Goal: Information Seeking & Learning: Learn about a topic

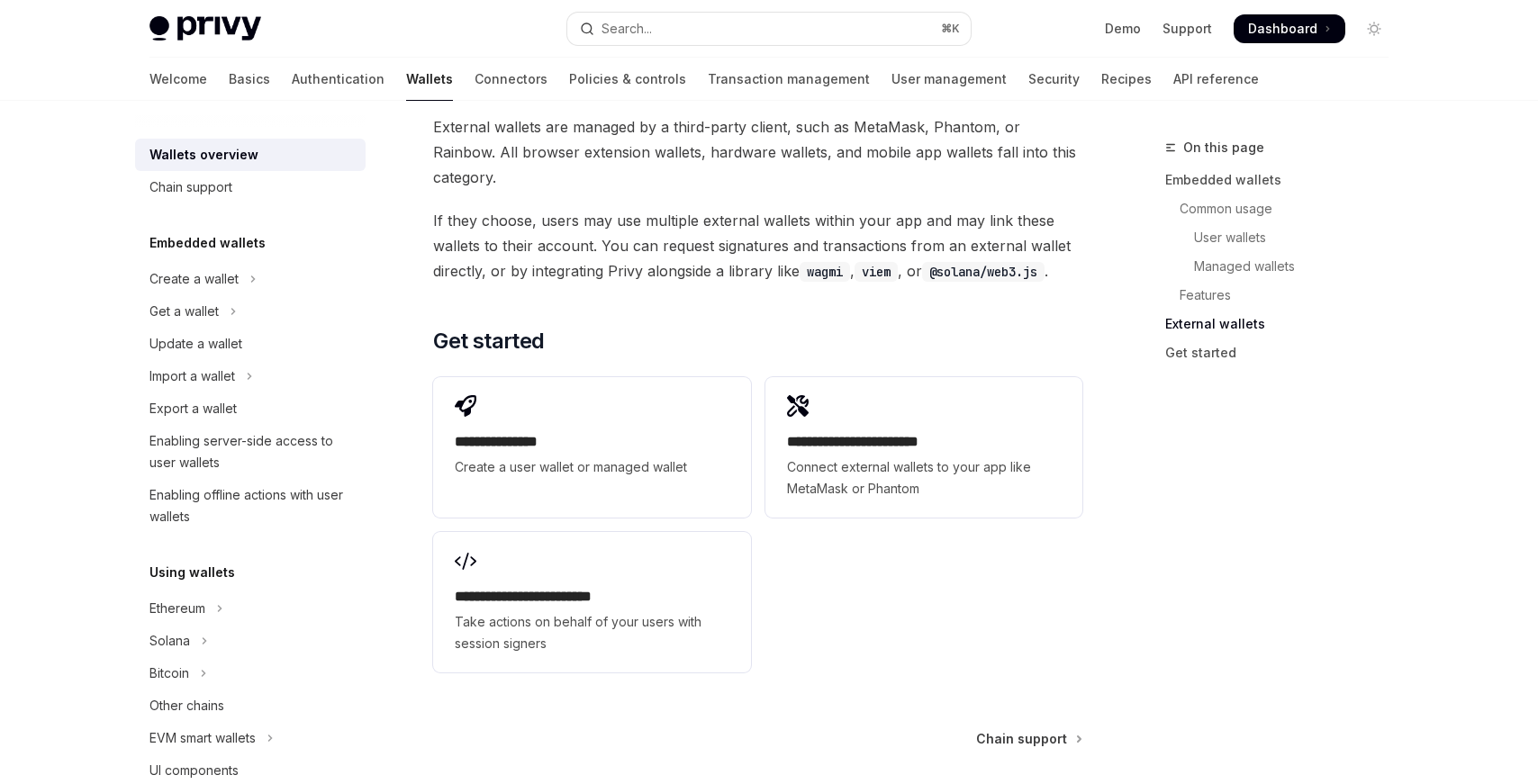
scroll to position [2572, 0]
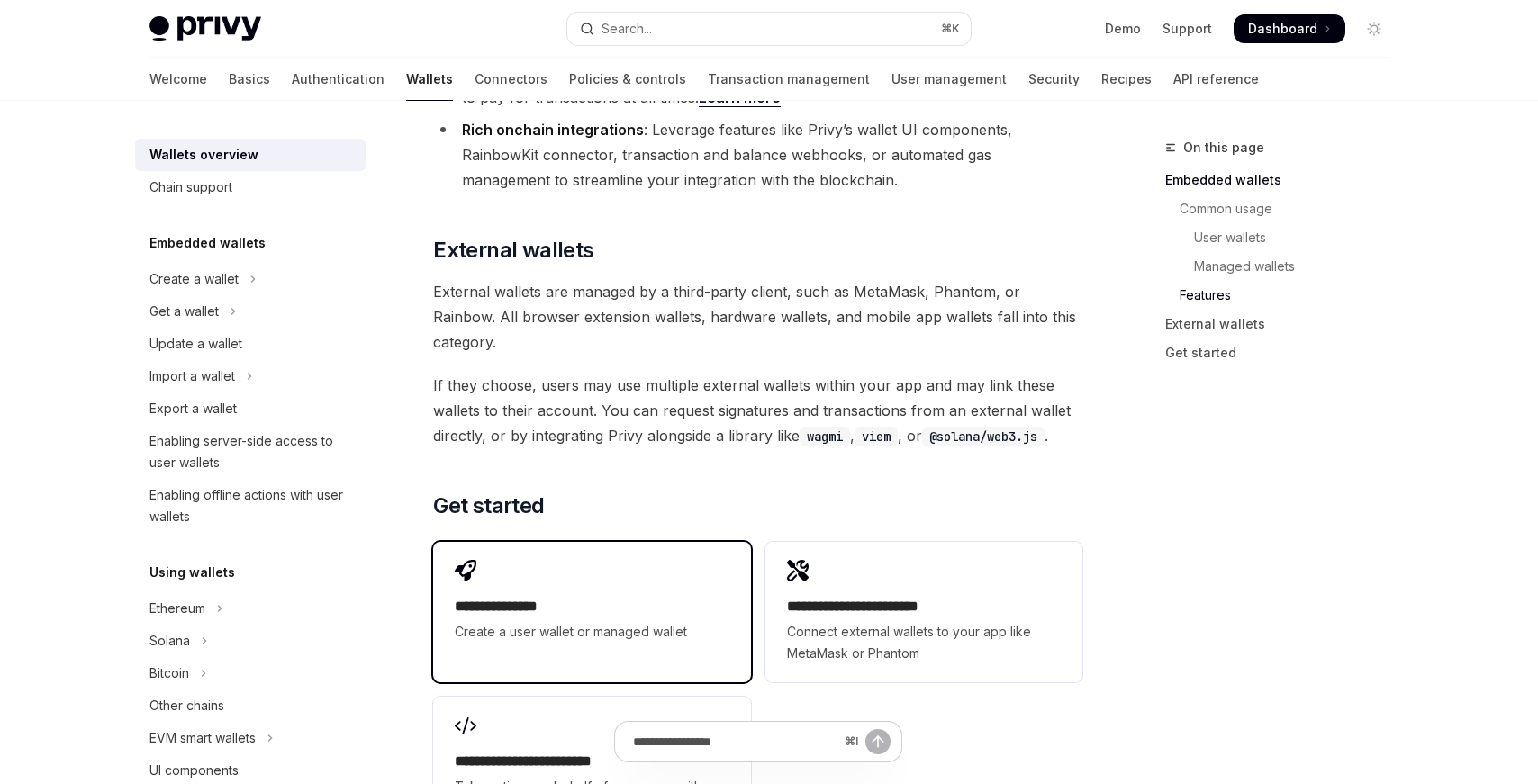
click at [526, 596] on h2 "**********" at bounding box center [591, 607] width 274 height 21
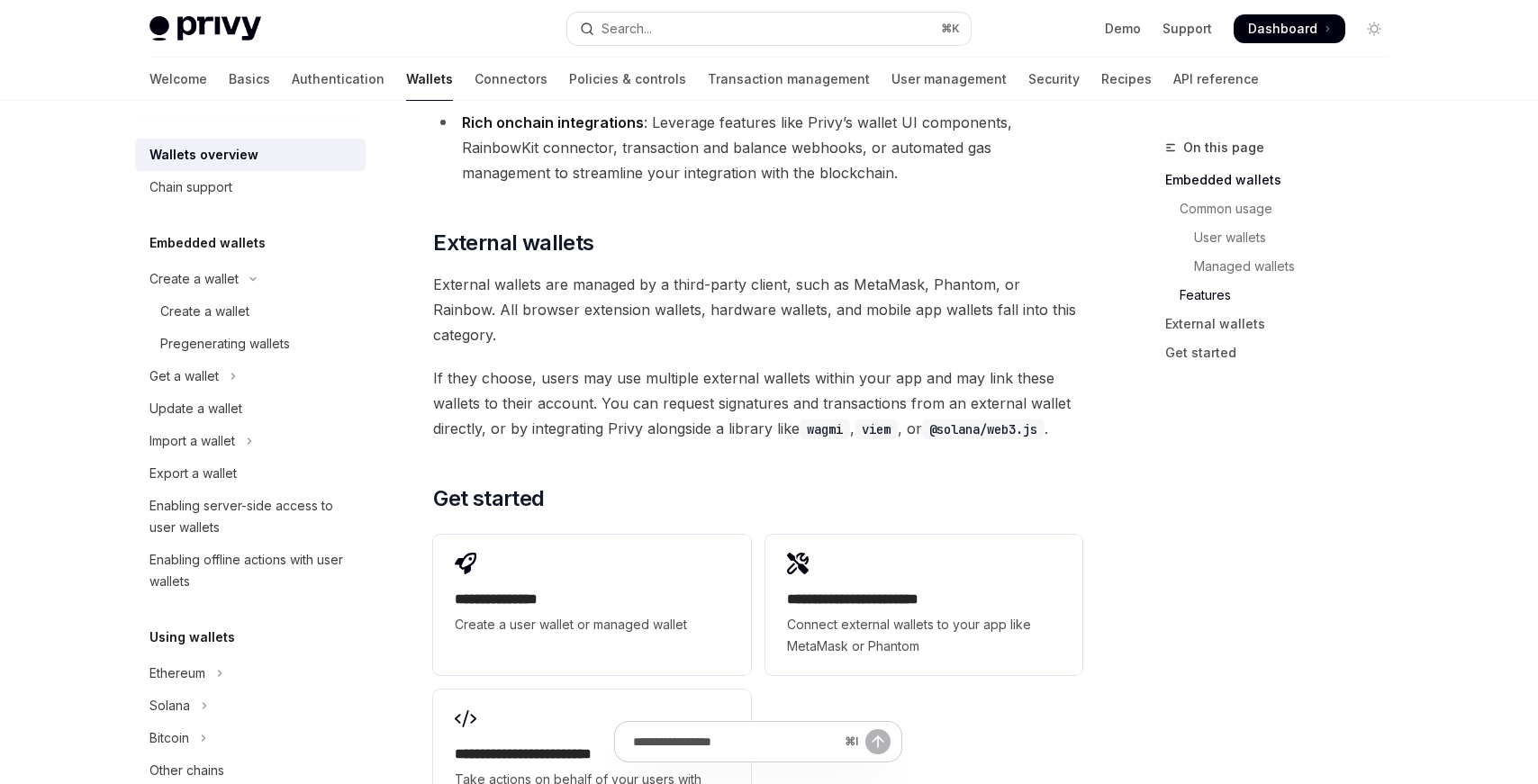
scroll to position [2655, 0]
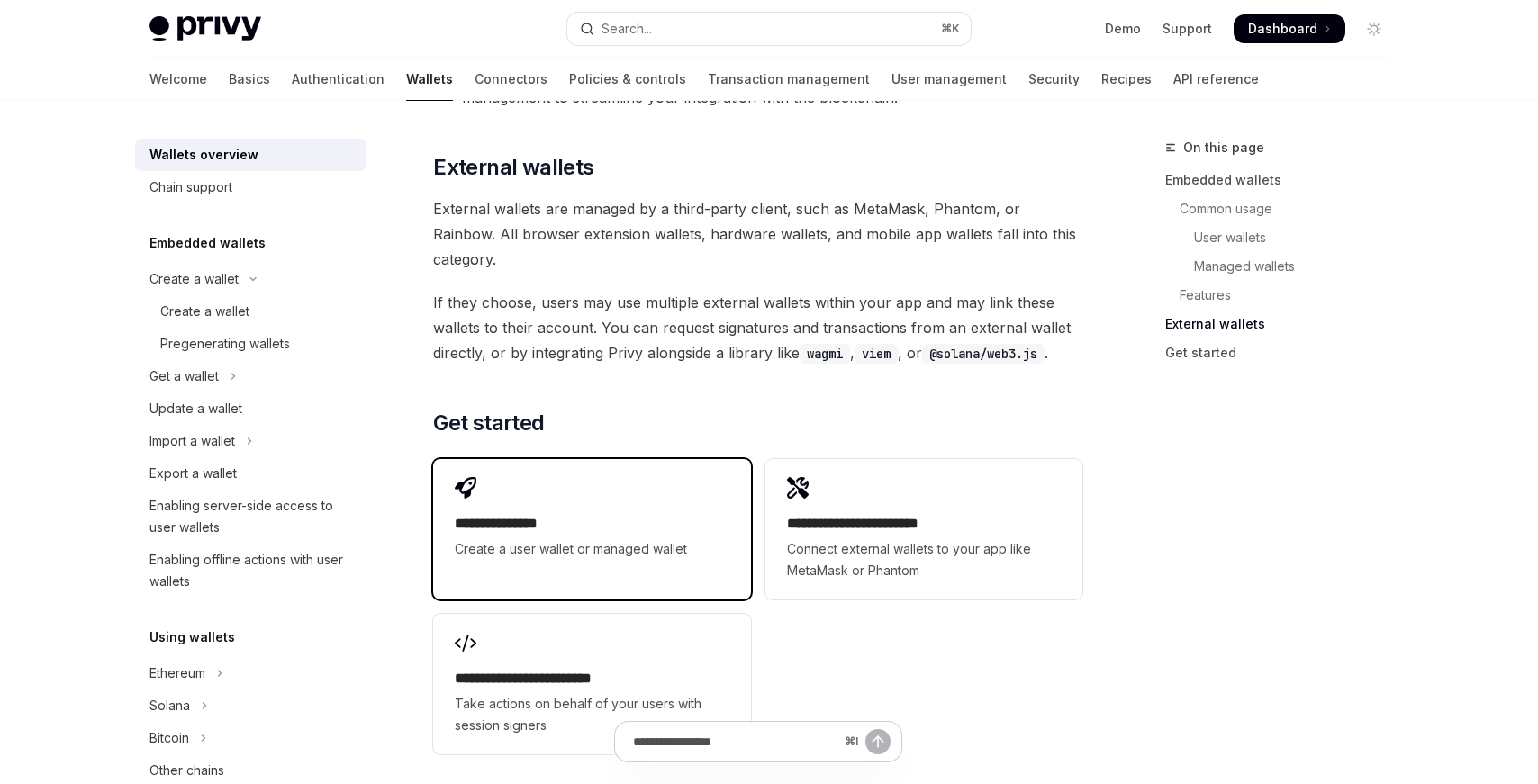
click at [622, 513] on h2 "**********" at bounding box center [591, 524] width 274 height 21
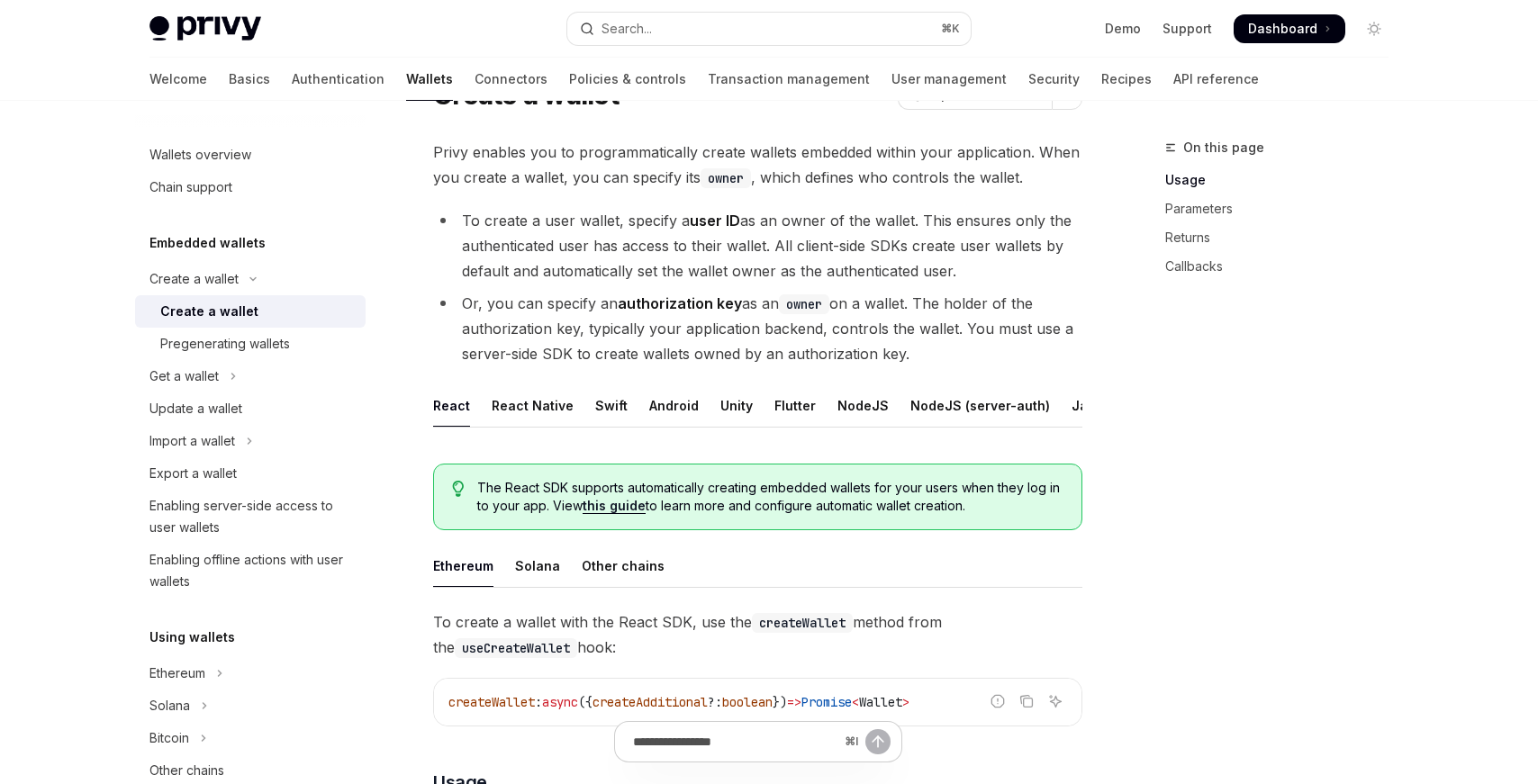
scroll to position [116, 0]
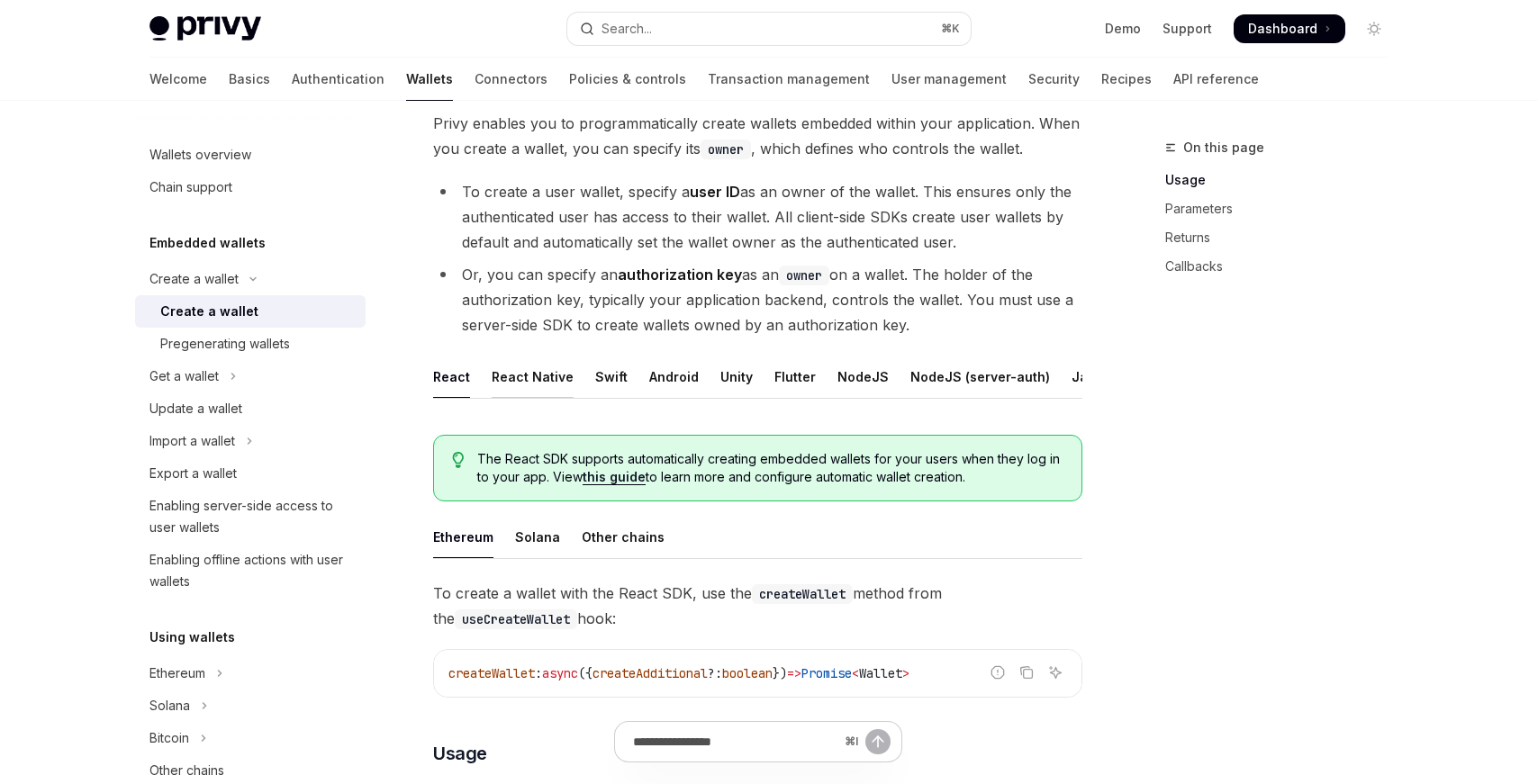
click at [514, 375] on div "React Native" at bounding box center [533, 377] width 82 height 42
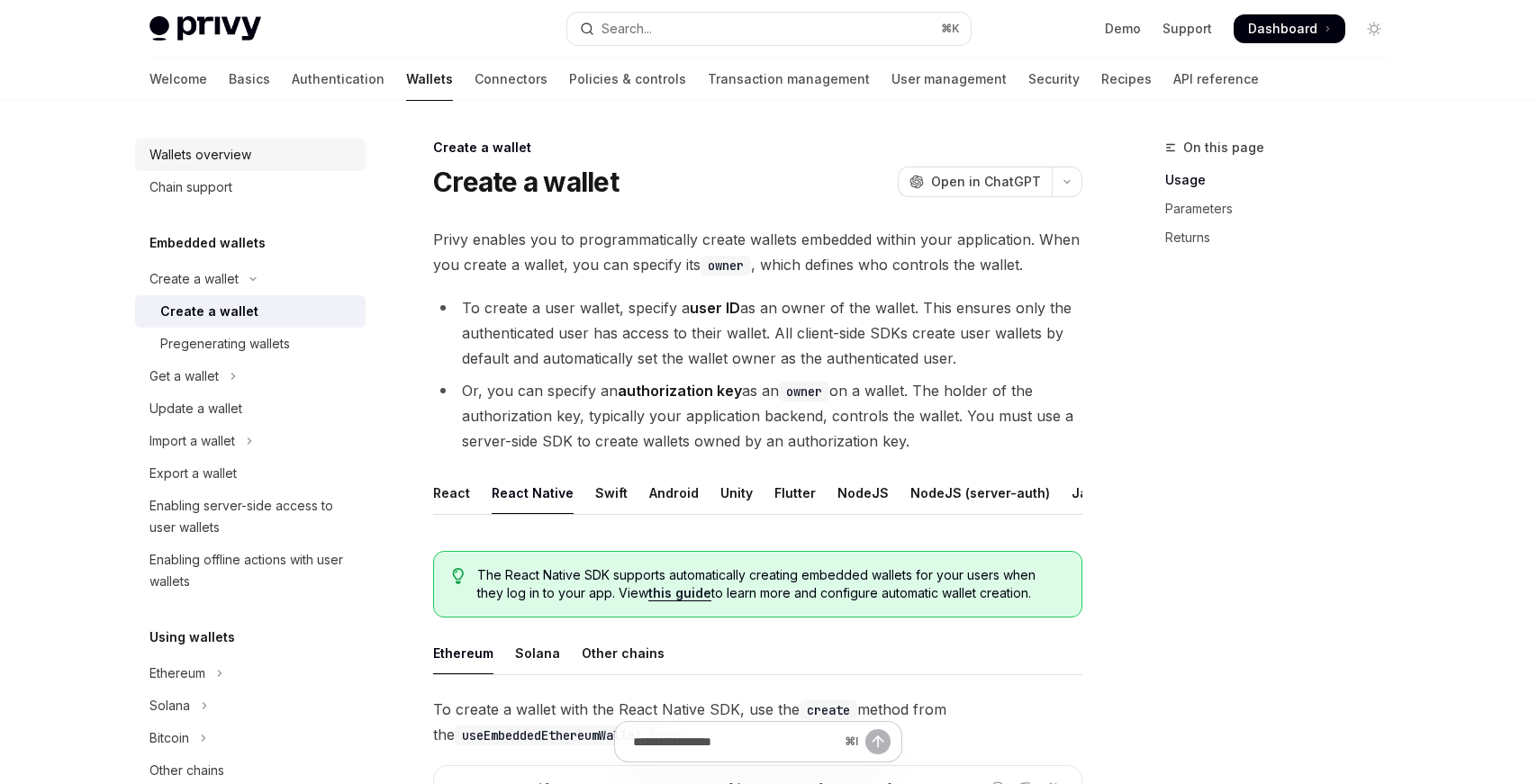
click at [177, 158] on div "Wallets overview" at bounding box center [200, 154] width 101 height 21
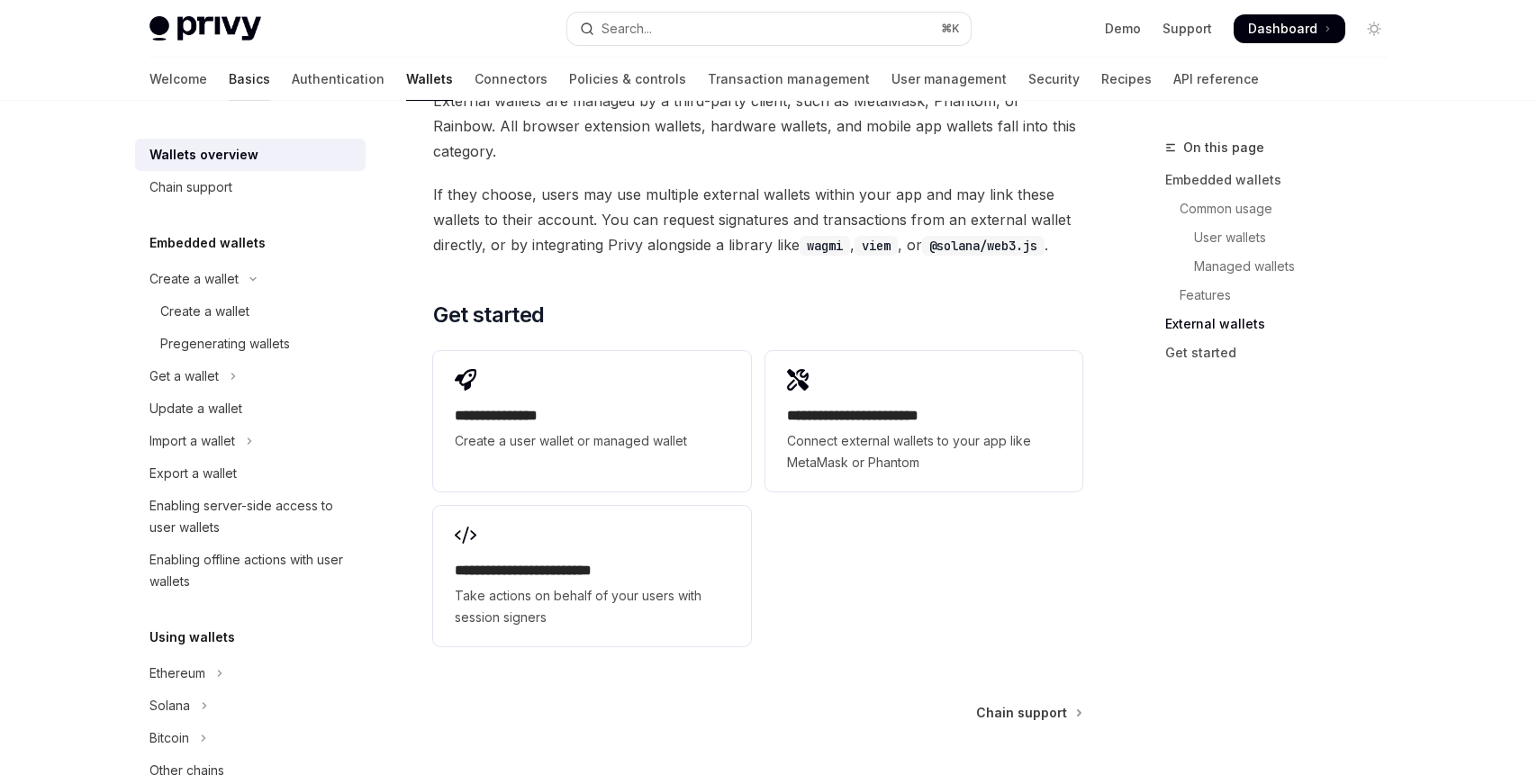
click at [229, 78] on link "Basics" at bounding box center [249, 79] width 41 height 43
type textarea "*"
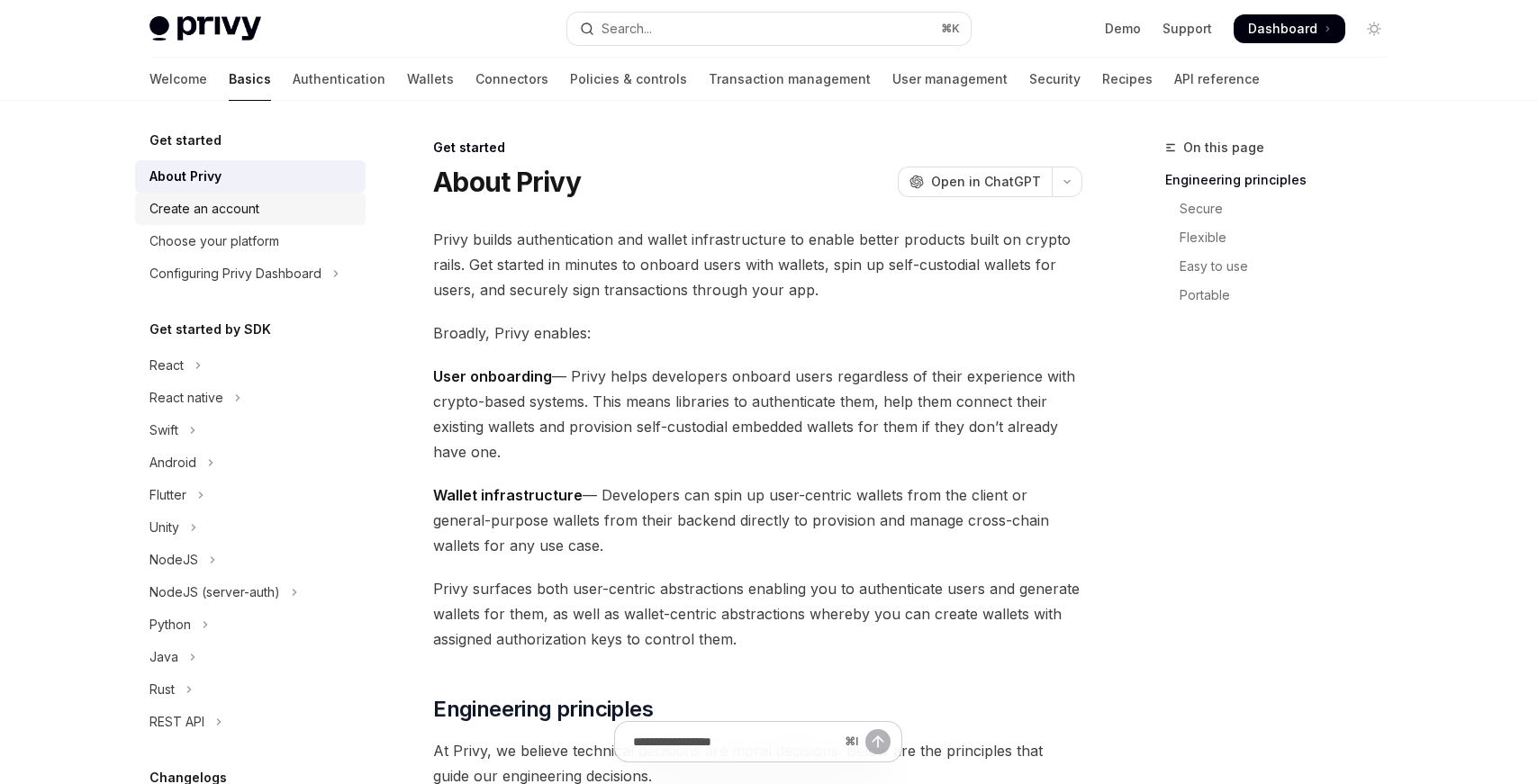
click at [241, 199] on div "Create an account" at bounding box center [205, 208] width 110 height 21
click at [407, 74] on link "Wallets" at bounding box center [430, 79] width 47 height 43
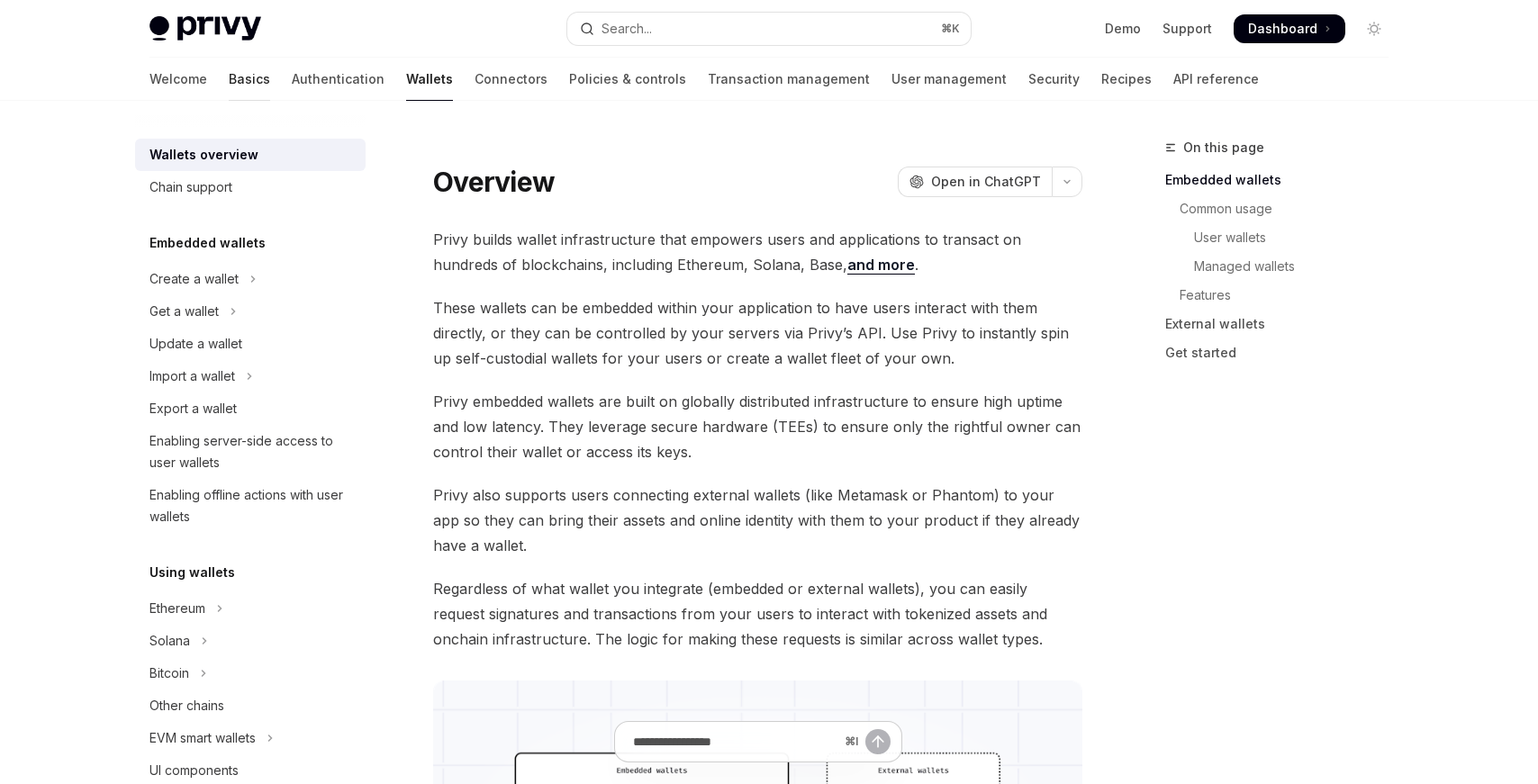
click at [229, 69] on link "Basics" at bounding box center [249, 79] width 41 height 43
type textarea "*"
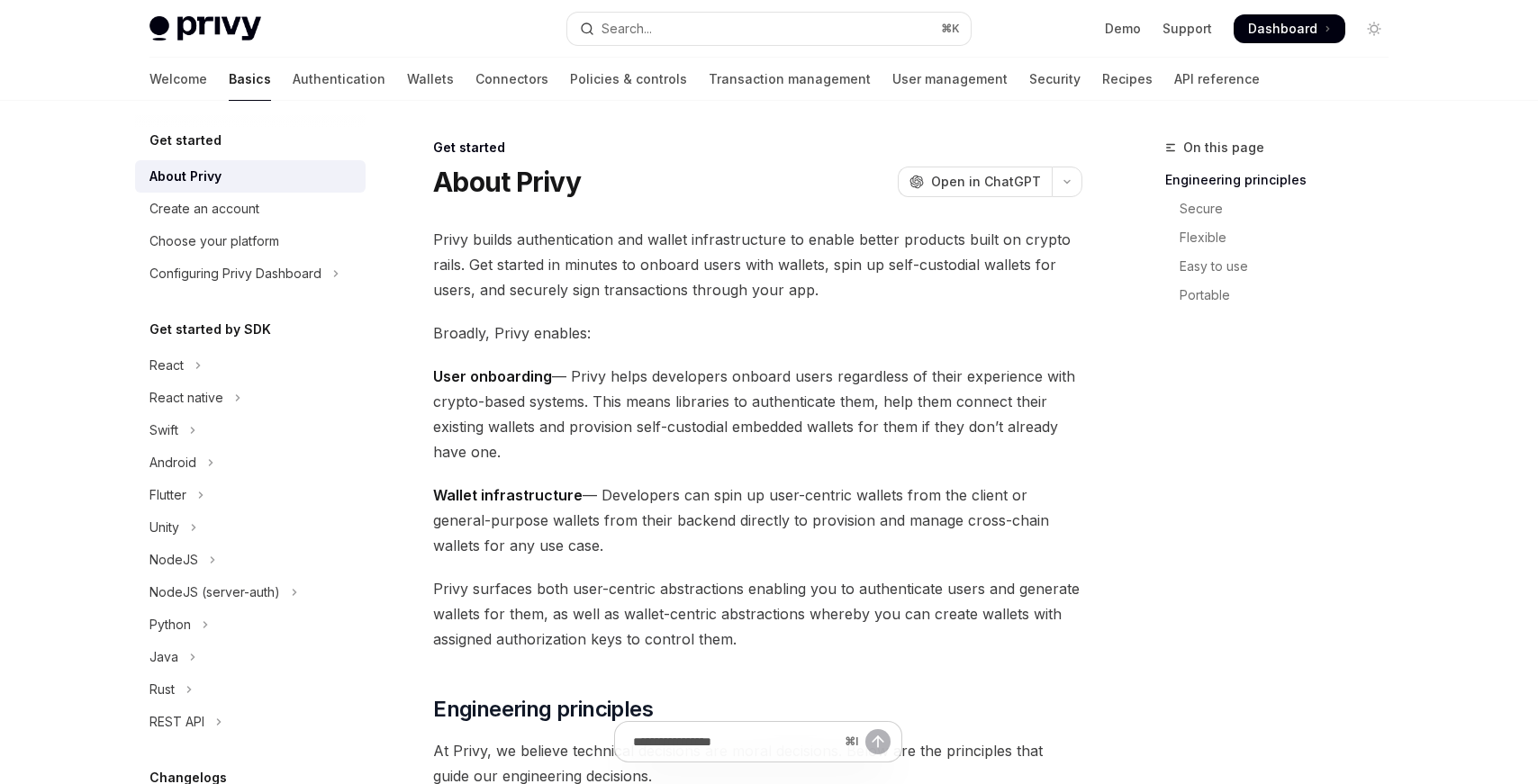
click at [694, 281] on span "Privy builds authentication and wallet infrastructure to enable better products…" at bounding box center [757, 264] width 649 height 75
click at [535, 241] on span "Privy builds authentication and wallet infrastructure to enable better products…" at bounding box center [757, 264] width 649 height 75
click at [580, 256] on span "Privy builds authentication and wallet infrastructure to enable better products…" at bounding box center [757, 264] width 649 height 75
